Goal: Task Accomplishment & Management: Manage account settings

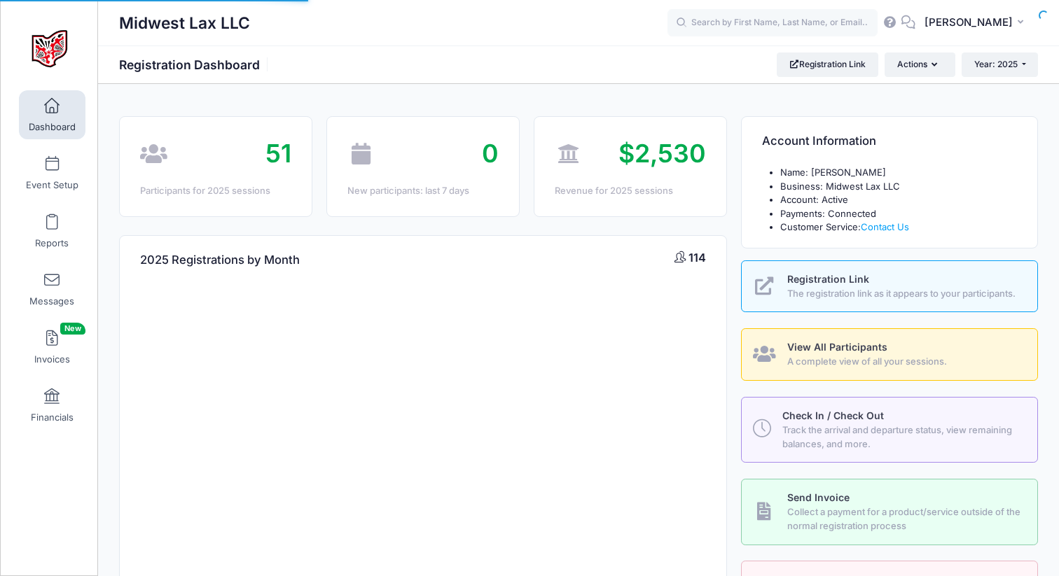
select select
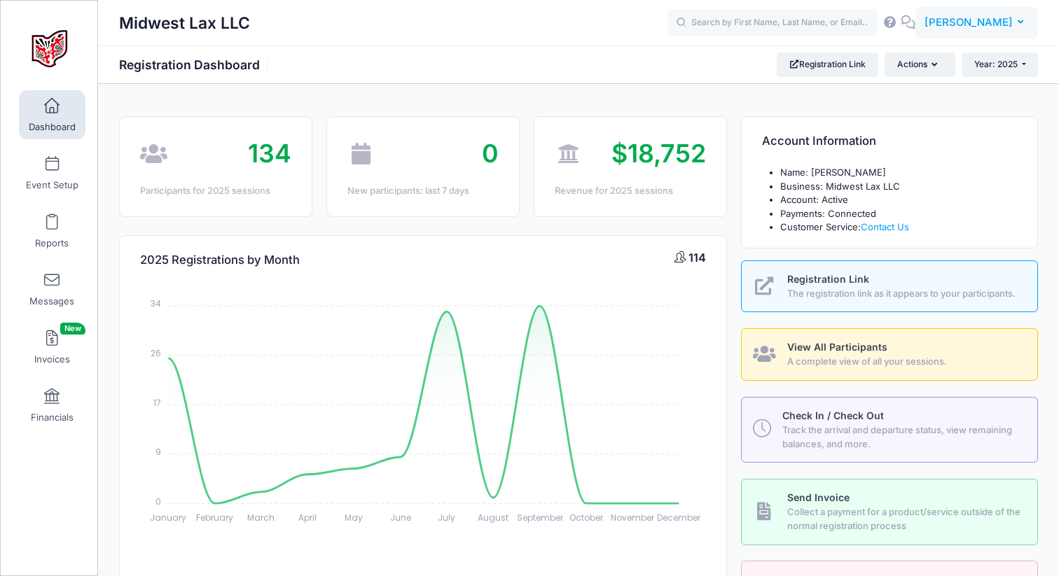
click at [946, 23] on span "[PERSON_NAME]" at bounding box center [969, 22] width 88 height 15
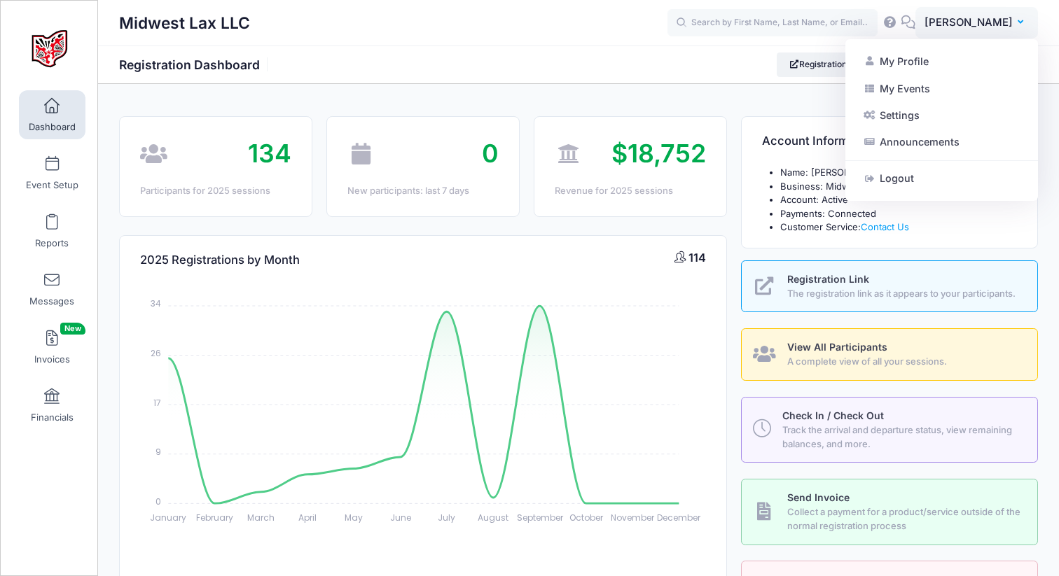
click at [878, 202] on li "Account: Active" at bounding box center [898, 200] width 237 height 14
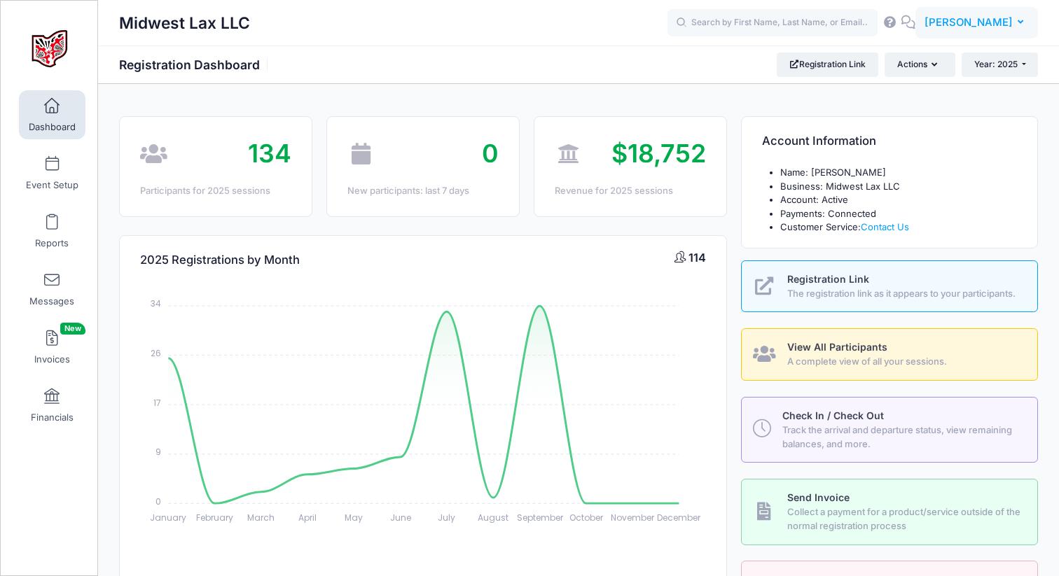
click at [967, 30] on button "MP [PERSON_NAME]" at bounding box center [977, 23] width 123 height 32
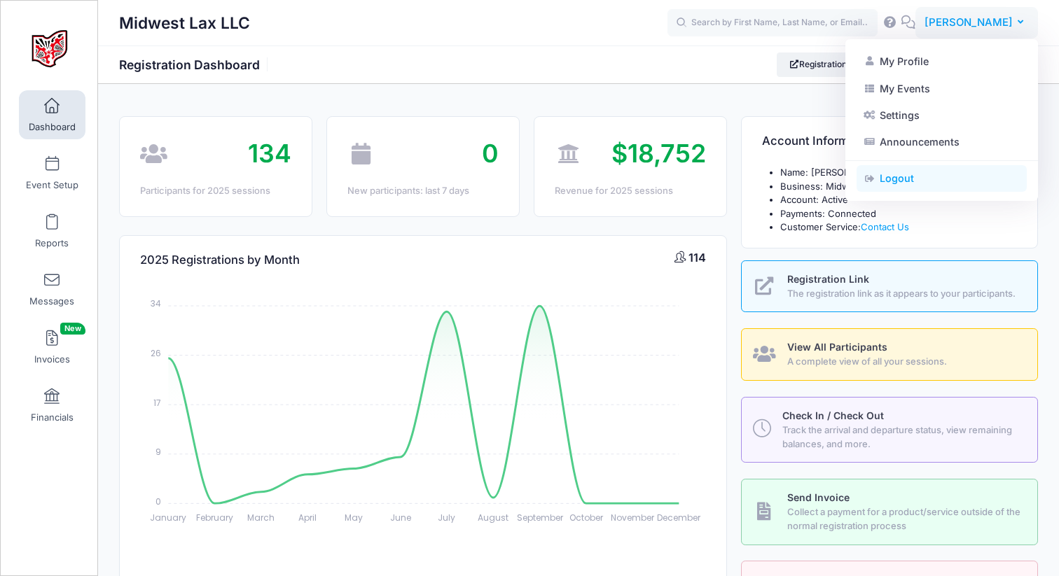
click at [913, 176] on link "Logout" at bounding box center [942, 178] width 170 height 27
